Goal: Information Seeking & Learning: Learn about a topic

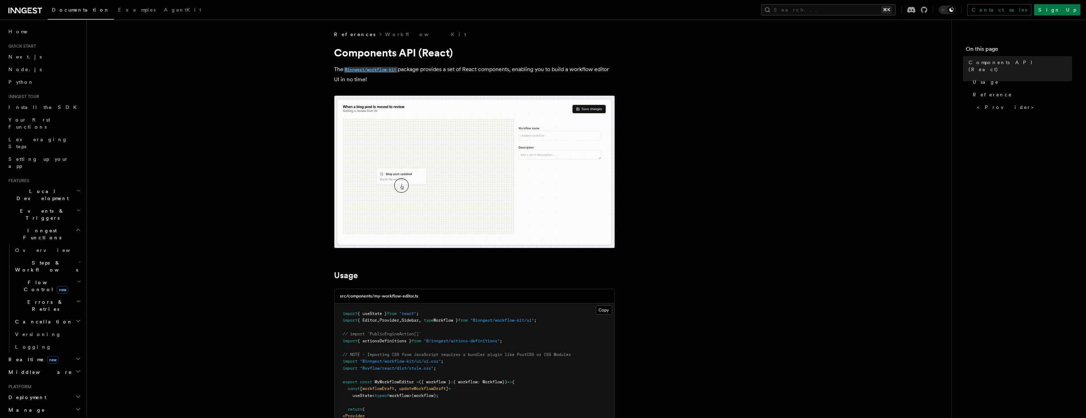
click at [377, 68] on code "@inngest/workflow-kit" at bounding box center [371, 70] width 54 height 6
click at [77, 279] on icon "button" at bounding box center [79, 282] width 4 height 6
click at [70, 276] on h2 "Flow Control new" at bounding box center [47, 286] width 70 height 20
click at [68, 256] on h2 "Steps & Workflows" at bounding box center [47, 266] width 70 height 20
click at [59, 408] on span "User-defined Workflows" at bounding box center [53, 415] width 63 height 14
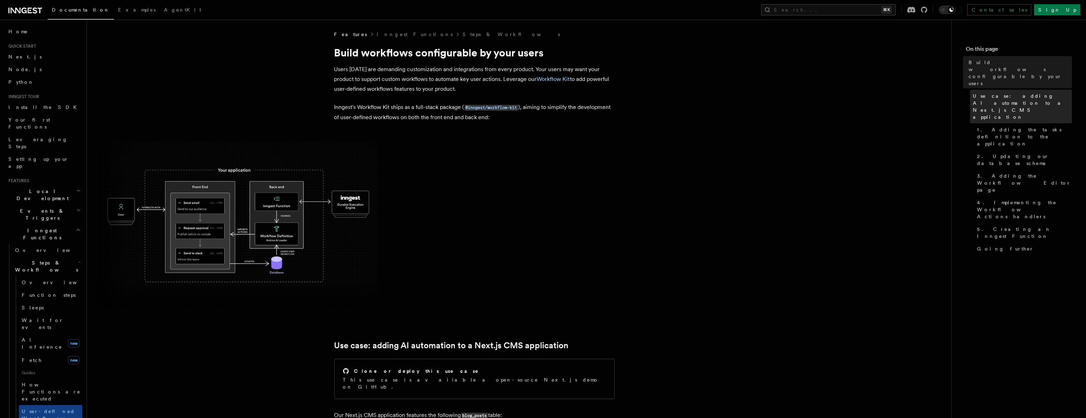
click at [1030, 92] on span "Use case: adding AI automation to a Next.js CMS application" at bounding box center [1022, 106] width 99 height 28
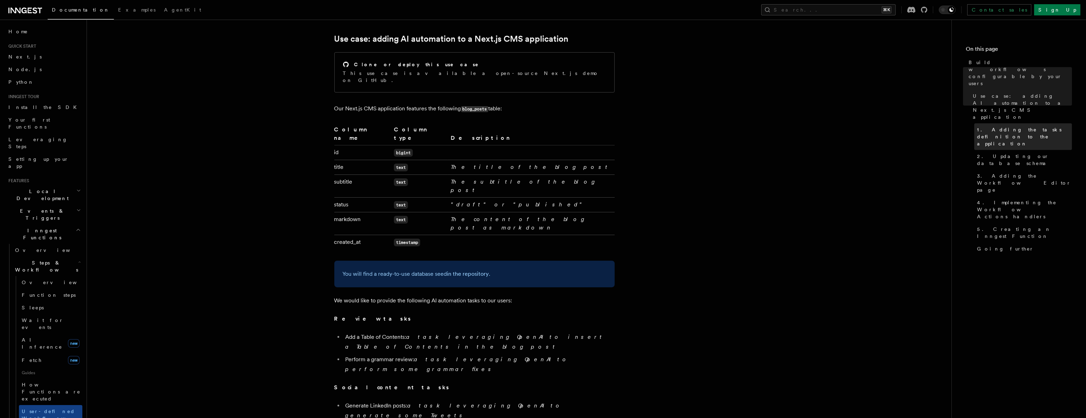
click at [1004, 126] on span "1. Adding the tasks definition to the application" at bounding box center [1024, 136] width 95 height 21
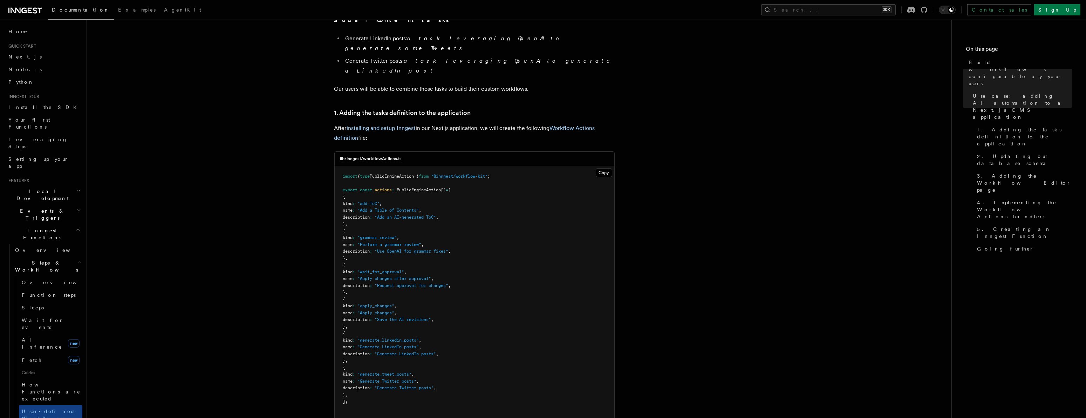
scroll to position [676, 0]
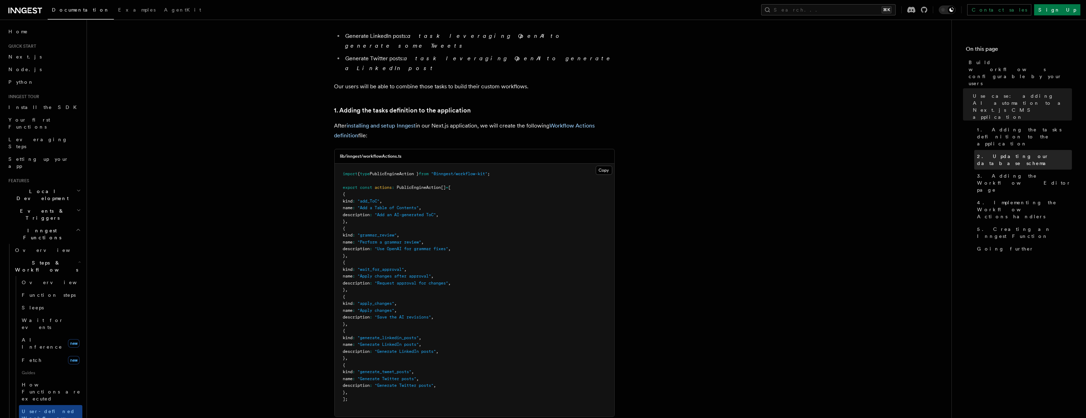
click at [998, 153] on span "2. Updating our database schema" at bounding box center [1024, 160] width 95 height 14
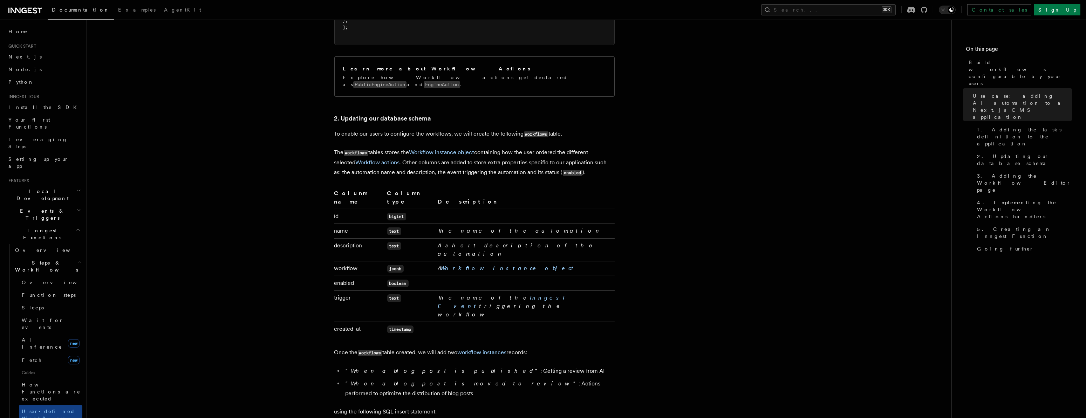
scroll to position [1049, 0]
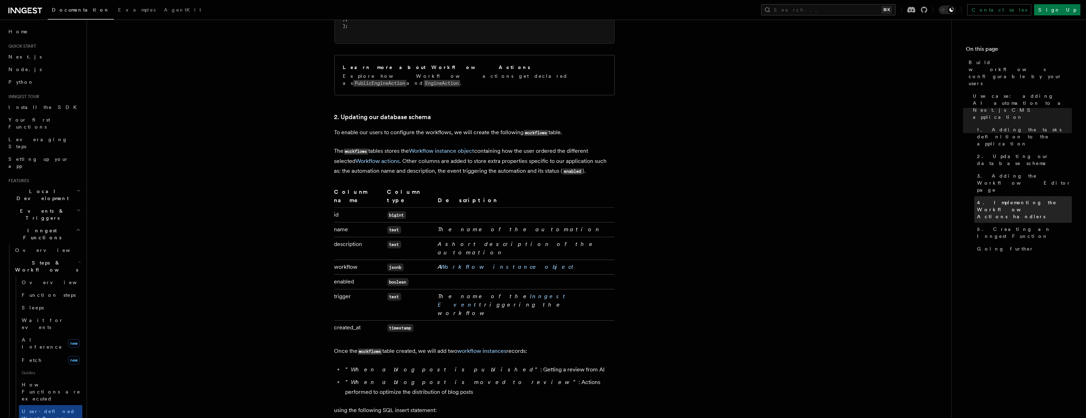
click at [1008, 199] on span "4. Implementing the Workflow Actions handlers" at bounding box center [1024, 209] width 95 height 21
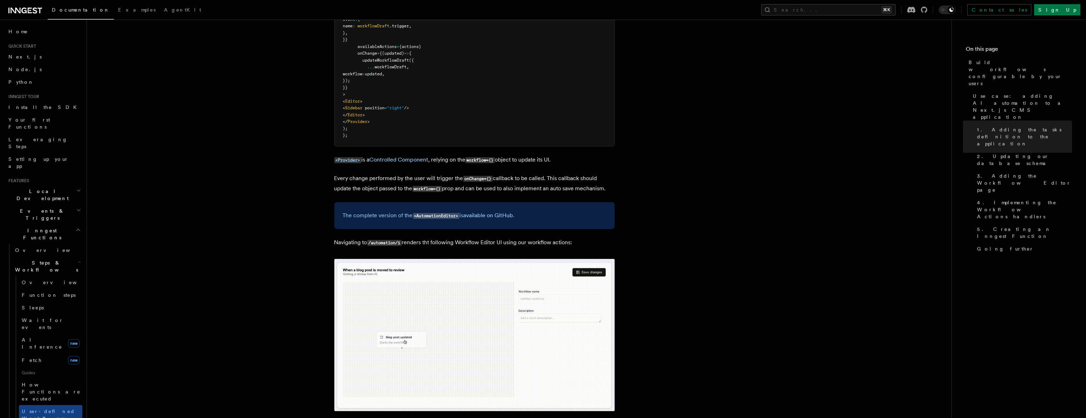
scroll to position [1929, 0]
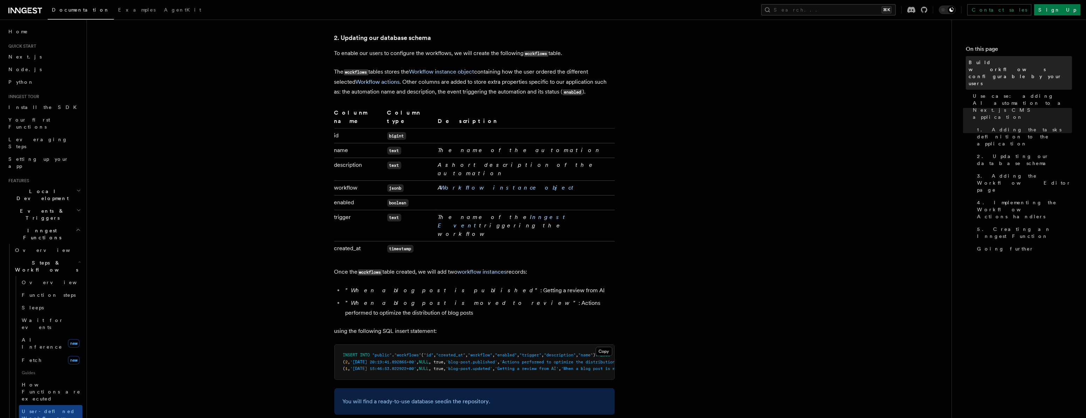
click at [1029, 61] on span "Build workflows configurable by your users" at bounding box center [1019, 73] width 103 height 28
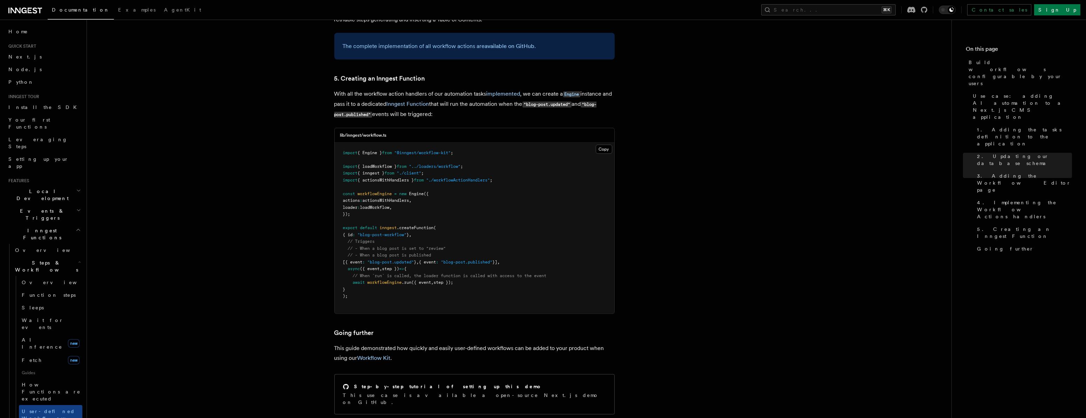
scroll to position [3018, 0]
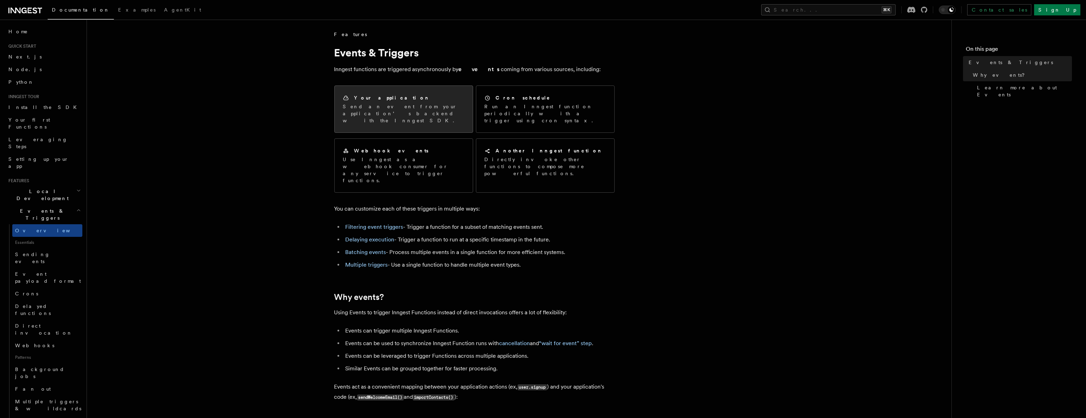
click at [390, 94] on h2 "Your application" at bounding box center [392, 97] width 76 height 7
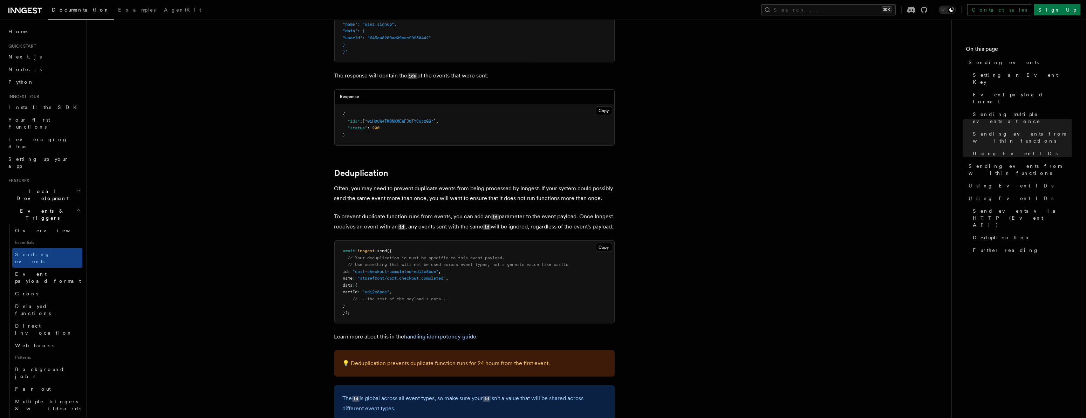
scroll to position [1754, 0]
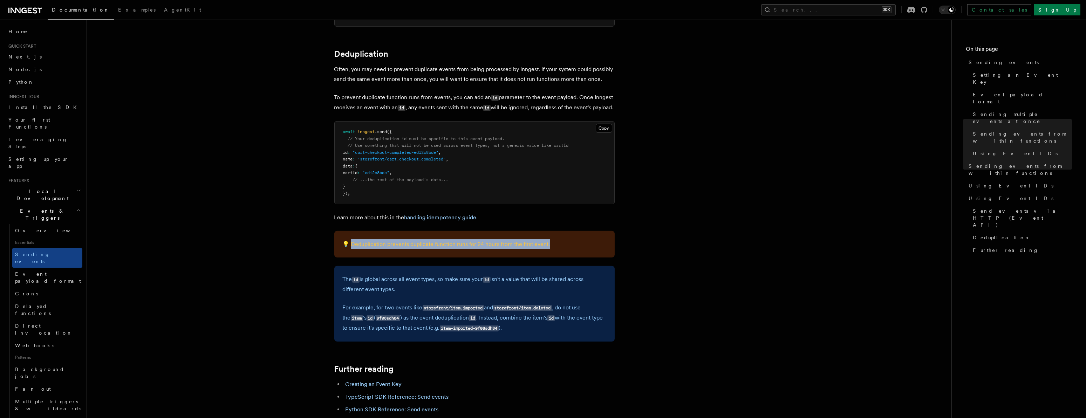
drag, startPoint x: 351, startPoint y: 242, endPoint x: 548, endPoint y: 239, distance: 197.3
click at [564, 239] on p "💡 Deduplication prevents duplicate function runs for 24 hours from the first ev…" at bounding box center [474, 244] width 263 height 10
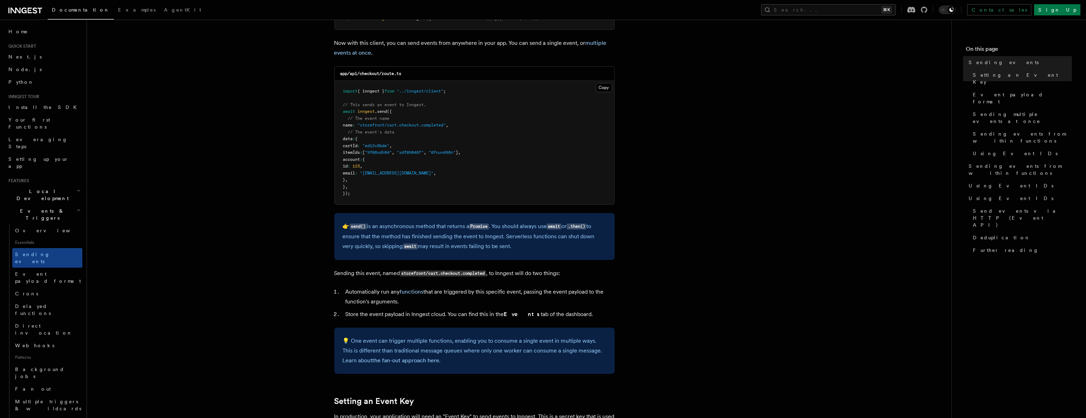
scroll to position [0, 0]
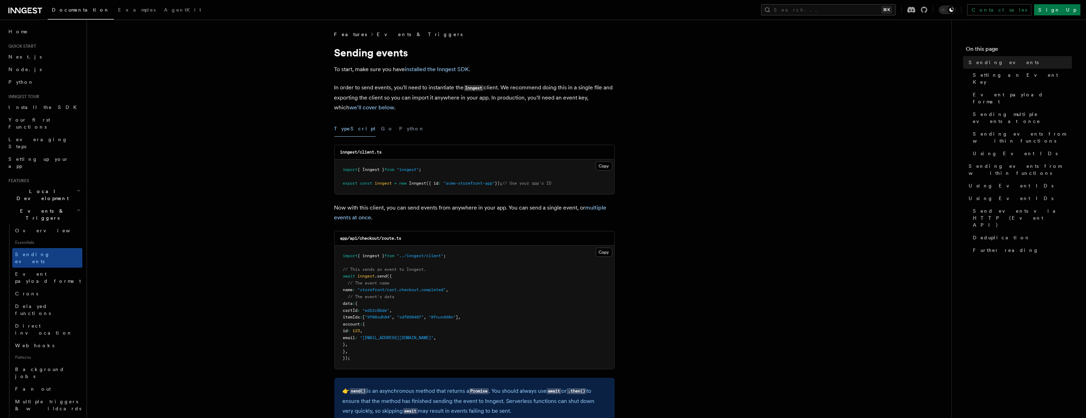
click at [386, 32] on link "Events & Triggers" at bounding box center [420, 34] width 86 height 7
